Goal: Navigation & Orientation: Find specific page/section

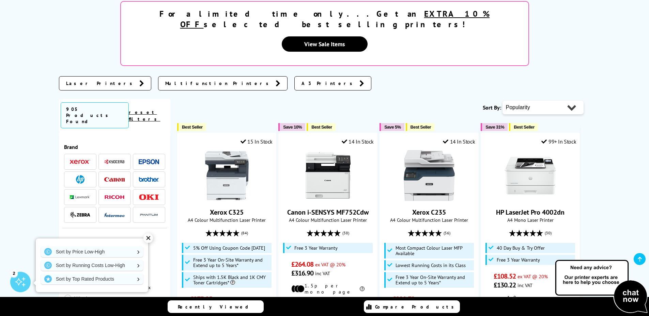
scroll to position [136, 0]
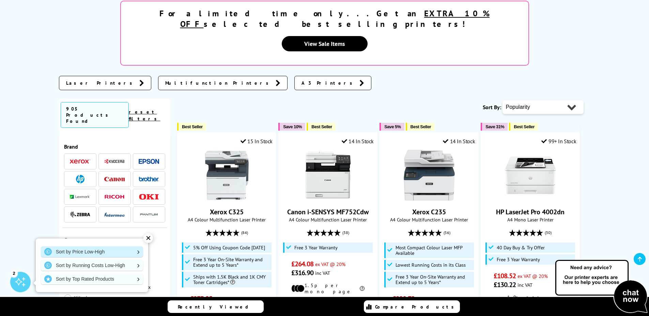
click at [76, 252] on link "Sort by Price Low-High" at bounding box center [92, 251] width 102 height 11
